Goal: Entertainment & Leisure: Consume media (video, audio)

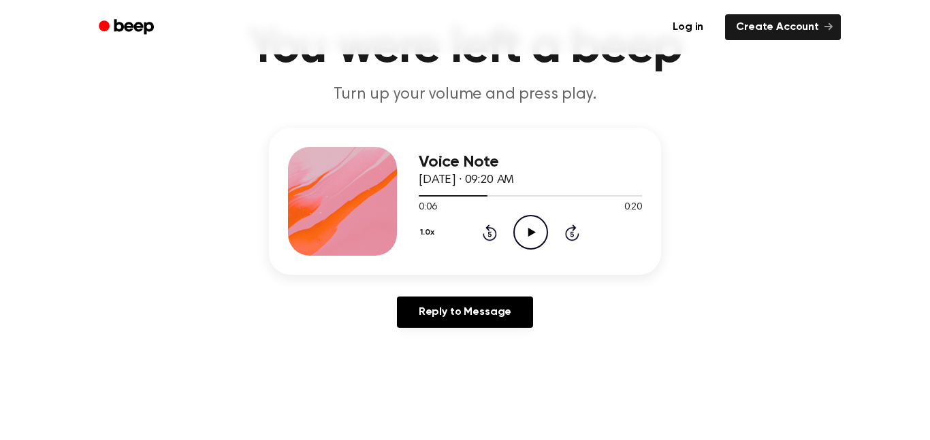
scroll to position [101, 0]
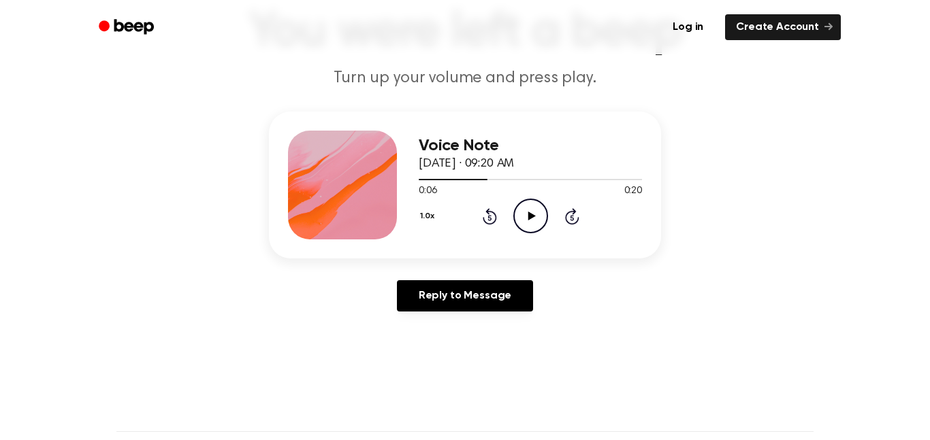
click at [242, 124] on div "Voice Note [DATE] · 09:20 AM 0:06 0:20 Your browser does not support the [objec…" at bounding box center [464, 217] width 897 height 211
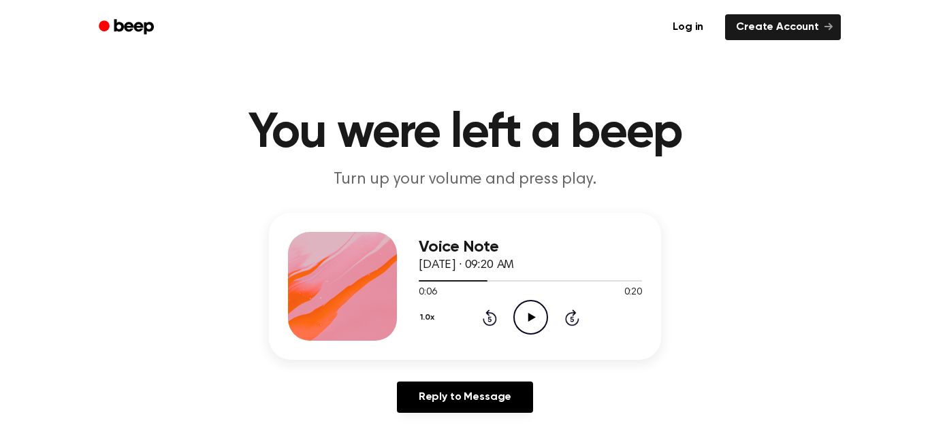
click at [530, 308] on icon "Play Audio" at bounding box center [530, 317] width 35 height 35
click at [923, 384] on main "You were left a beep Turn up your volume and press play. Voice Note [DATE] · 09…" at bounding box center [465, 419] width 930 height 839
click at [531, 316] on icon at bounding box center [530, 317] width 6 height 9
click at [520, 286] on span at bounding box center [521, 281] width 11 height 11
click at [523, 321] on icon "Play Audio" at bounding box center [530, 317] width 35 height 35
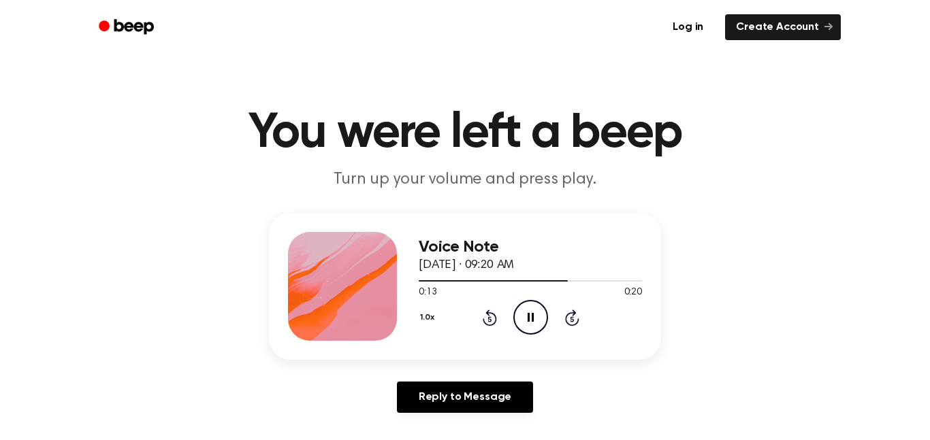
click at [530, 316] on icon "Pause Audio" at bounding box center [530, 317] width 35 height 35
click at [530, 322] on icon "Play Audio" at bounding box center [530, 317] width 35 height 35
click at [501, 148] on h1 "You were left a beep" at bounding box center [464, 133] width 697 height 49
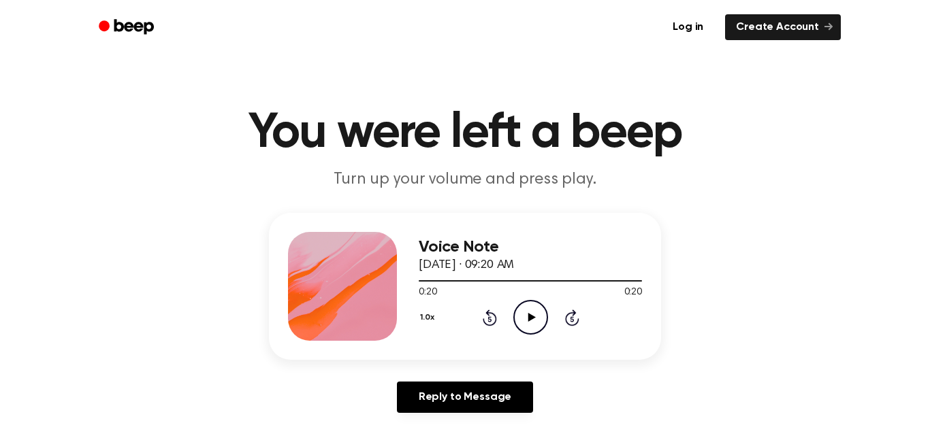
click at [540, 317] on icon "Play Audio" at bounding box center [530, 317] width 35 height 35
click at [538, 312] on icon "Play Audio" at bounding box center [530, 317] width 35 height 35
click at [423, 314] on button "1.0x" at bounding box center [429, 317] width 20 height 23
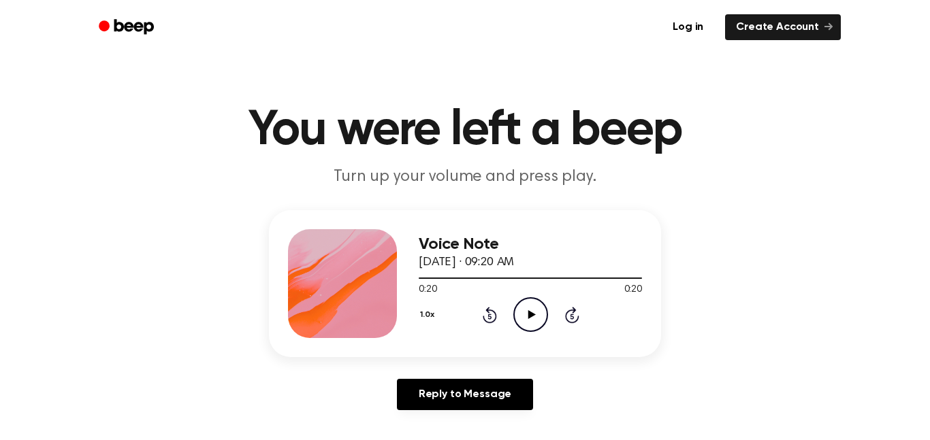
click at [427, 282] on div at bounding box center [530, 277] width 223 height 11
click at [438, 325] on button "1.0x" at bounding box center [429, 315] width 20 height 23
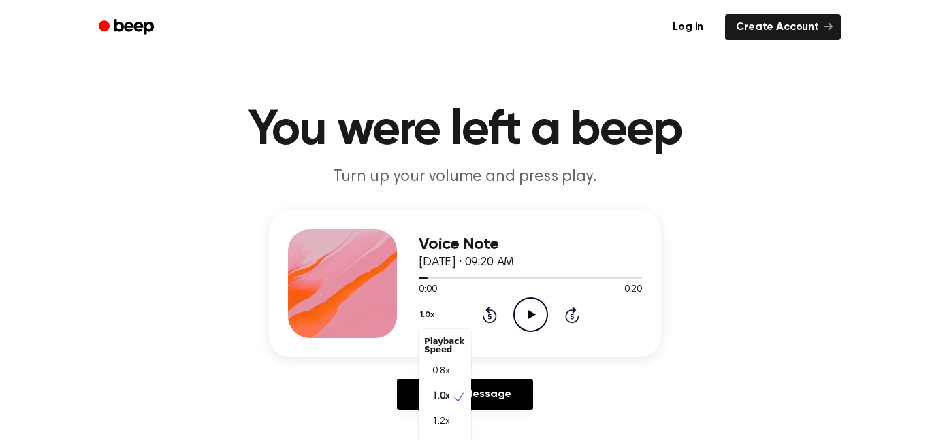
scroll to position [6, 0]
click at [453, 434] on div "1.5x" at bounding box center [445, 441] width 52 height 25
click at [526, 318] on icon "Play Audio" at bounding box center [530, 314] width 35 height 35
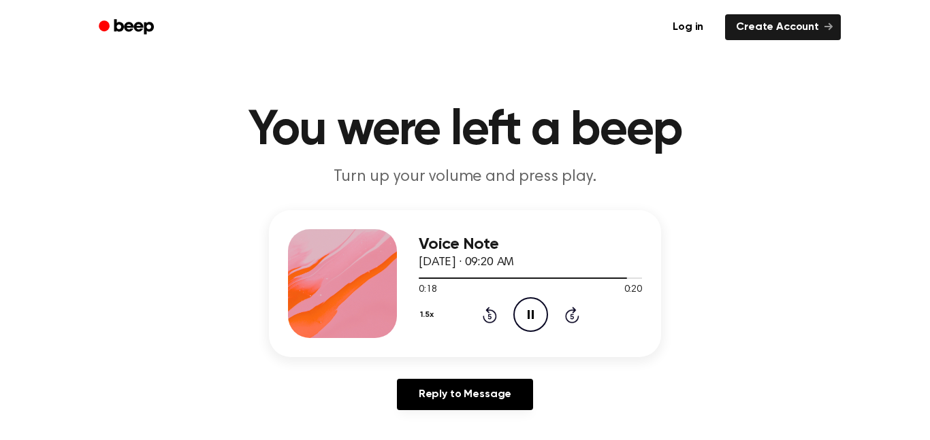
click at [431, 327] on div "1.5x Rewind 5 seconds Pause Audio Skip 5 seconds" at bounding box center [530, 314] width 223 height 35
click at [437, 337] on div "Voice Note [DATE] · 09:20 AM 0:18 0:20 Your browser does not support the [objec…" at bounding box center [530, 283] width 223 height 109
click at [434, 315] on button "1.5x" at bounding box center [429, 315] width 20 height 23
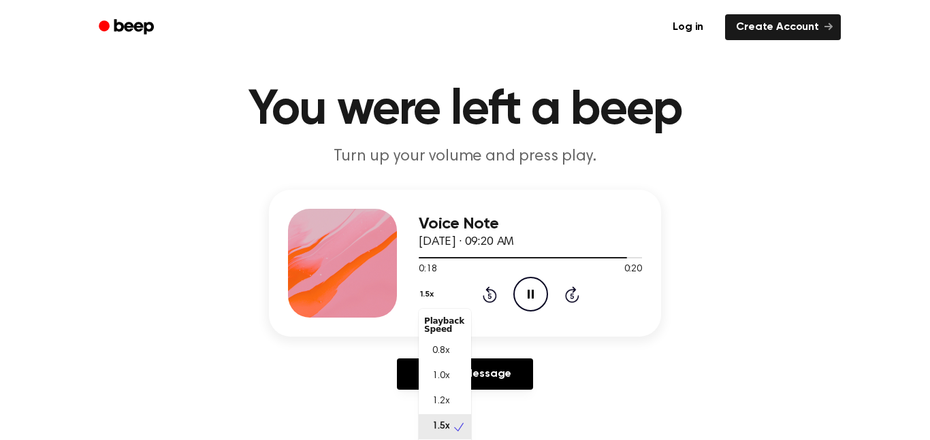
click at [454, 373] on div "1.0x" at bounding box center [445, 376] width 52 height 25
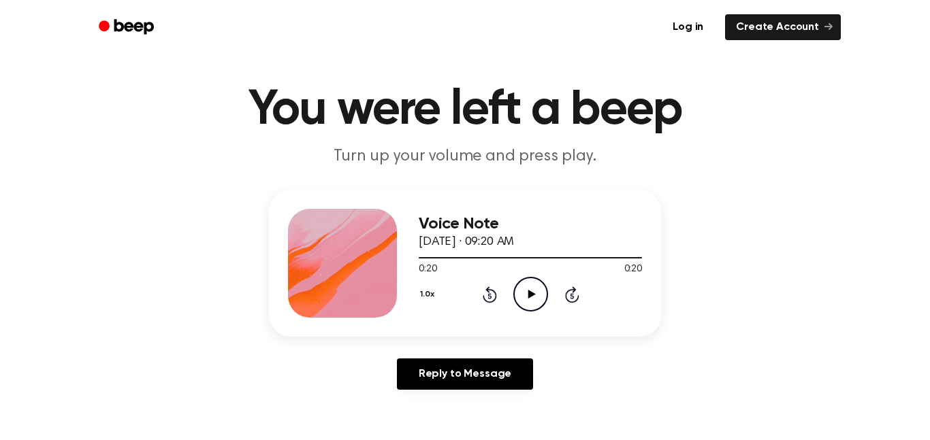
click at [489, 293] on icon at bounding box center [489, 294] width 14 height 16
click at [484, 300] on icon at bounding box center [489, 294] width 14 height 16
click at [489, 297] on icon "Rewind 5 seconds" at bounding box center [489, 295] width 15 height 18
click at [489, 296] on icon at bounding box center [488, 295] width 3 height 5
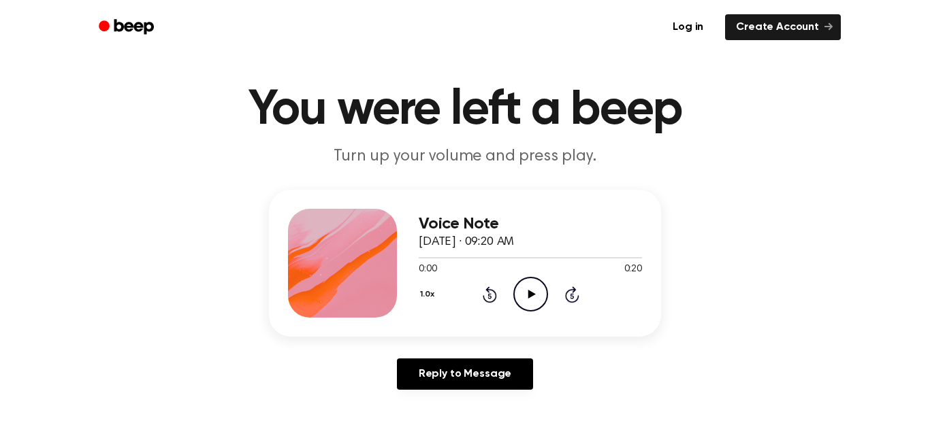
scroll to position [0, 0]
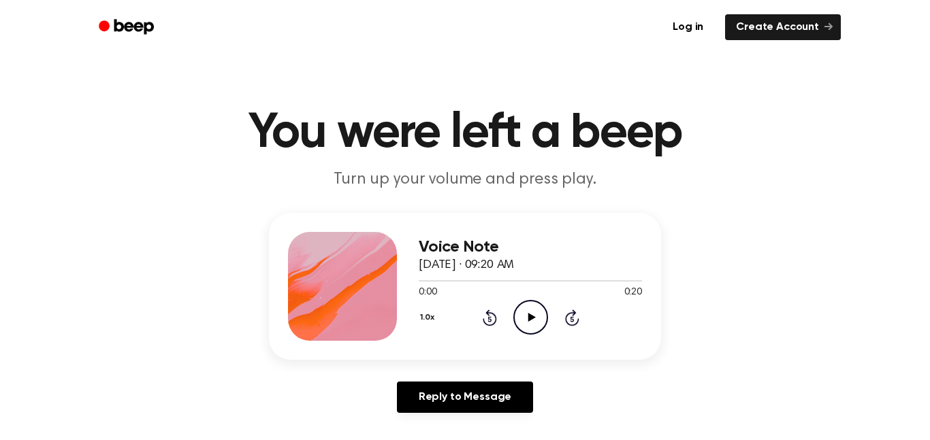
click at [531, 340] on div "Voice Note [DATE] · 09:20 AM 0:00 0:20 Your browser does not support the [objec…" at bounding box center [530, 286] width 223 height 109
click at [883, 336] on div "Voice Note [DATE] · 09:20 AM 0:20 0:20 Your browser does not support the [objec…" at bounding box center [464, 318] width 897 height 211
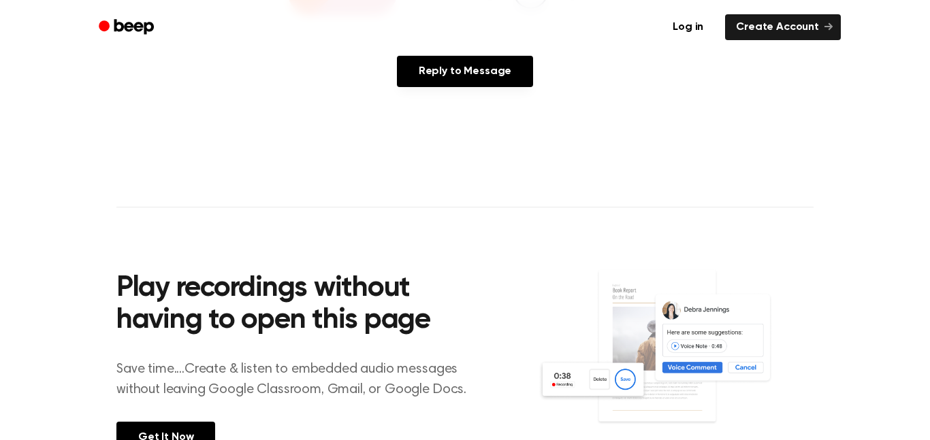
scroll to position [329, 0]
